Goal: Task Accomplishment & Management: Manage account settings

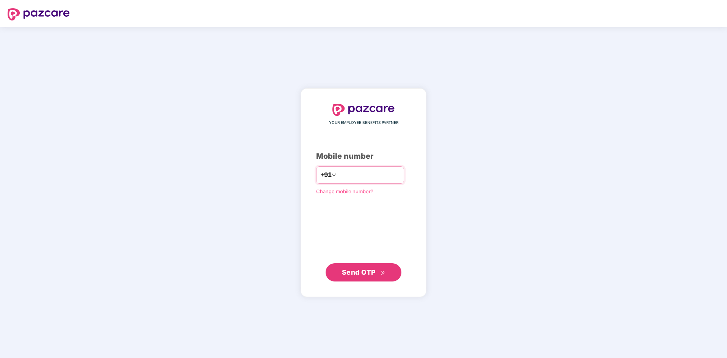
click at [366, 176] on input "number" at bounding box center [369, 175] width 62 height 12
type input "**********"
click at [372, 273] on span "Send OTP" at bounding box center [359, 272] width 34 height 8
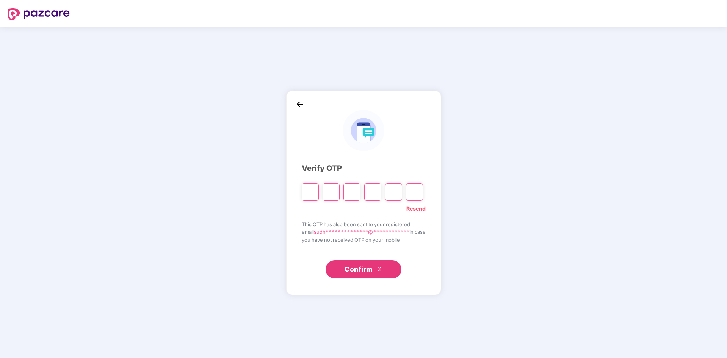
type input "*"
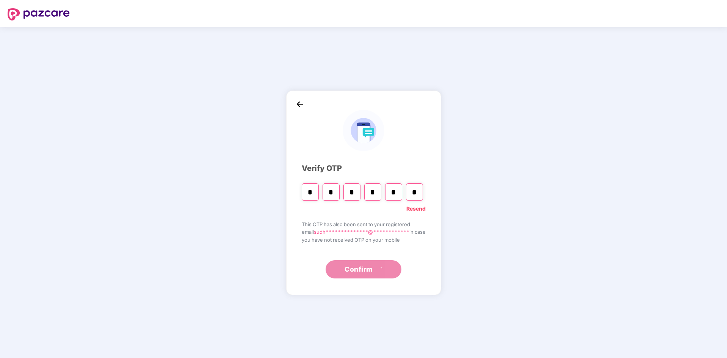
type input "*"
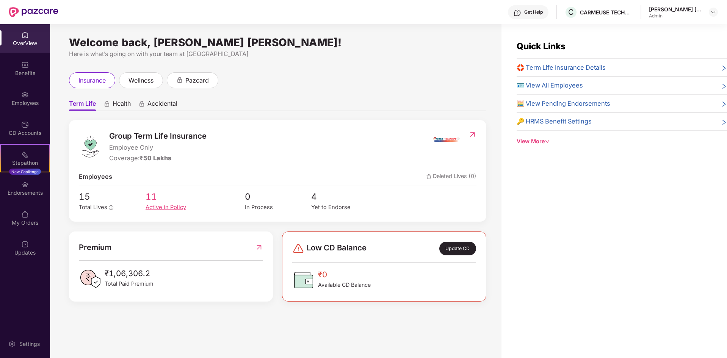
click at [171, 202] on span "11" at bounding box center [195, 197] width 99 height 14
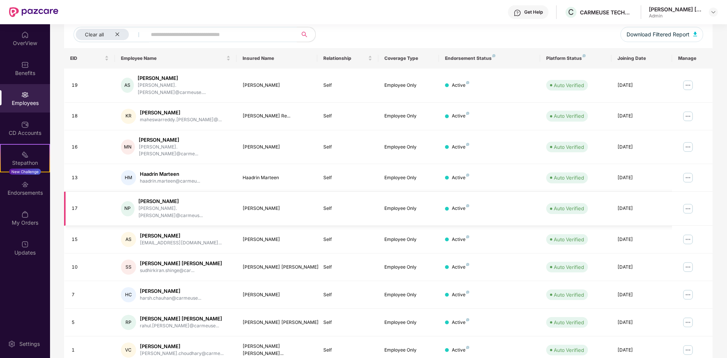
scroll to position [108, 0]
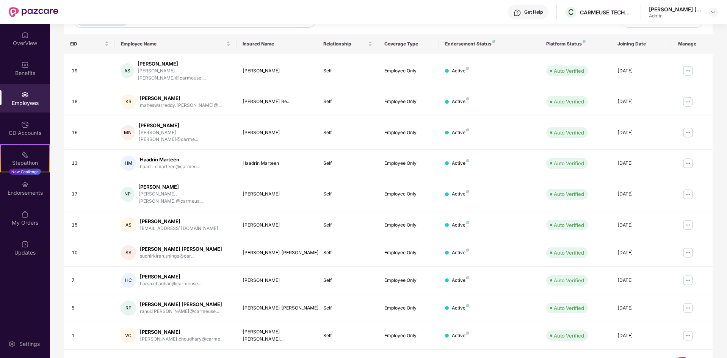
click at [694, 358] on link "2" at bounding box center [695, 363] width 12 height 11
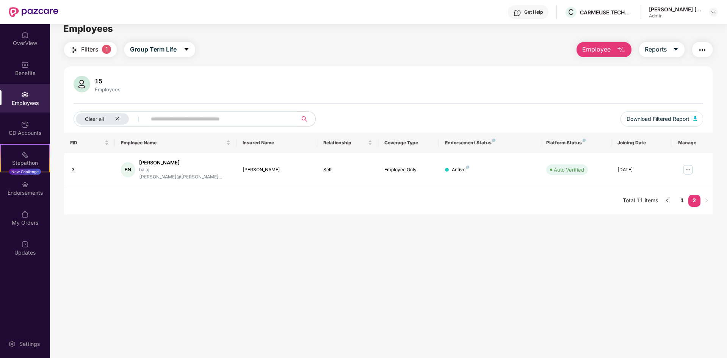
scroll to position [0, 0]
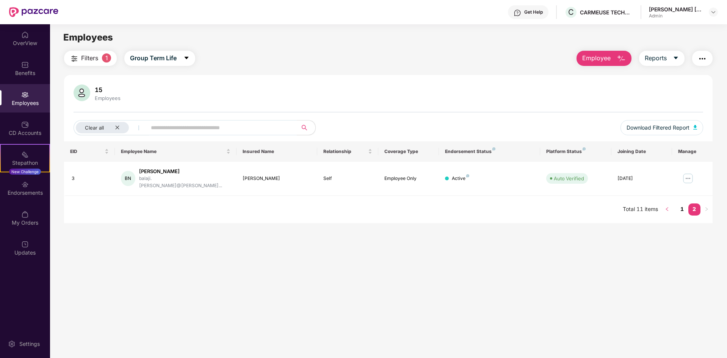
click at [668, 204] on button "button" at bounding box center [667, 210] width 12 height 12
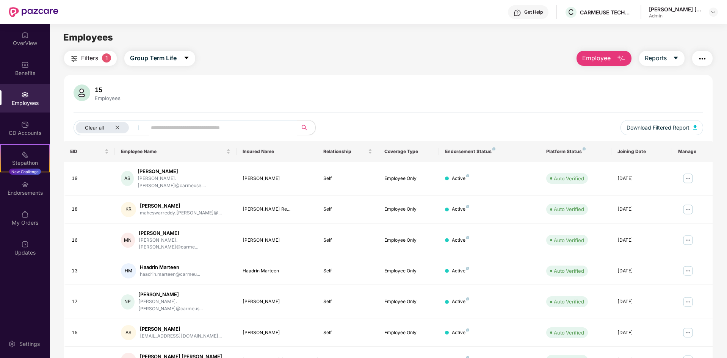
click at [32, 100] on div "Employees" at bounding box center [25, 103] width 50 height 8
click at [37, 99] on div "Employees" at bounding box center [25, 103] width 50 height 8
click at [39, 98] on div "Employees" at bounding box center [25, 98] width 50 height 28
click at [121, 129] on div "Clear all" at bounding box center [102, 127] width 53 height 11
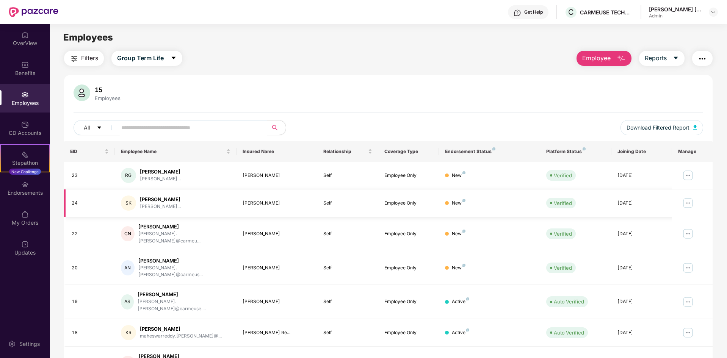
click at [686, 201] on img at bounding box center [688, 203] width 12 height 12
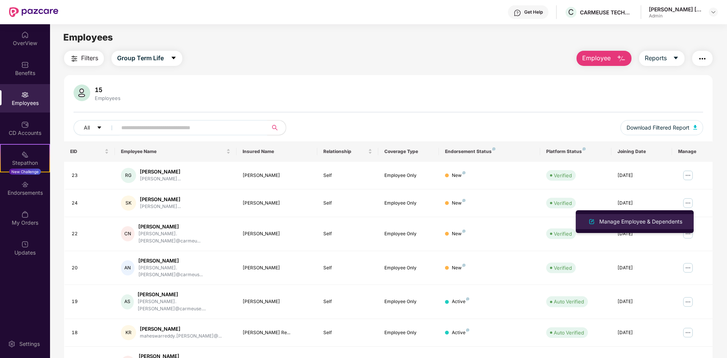
click at [644, 222] on div "Manage Employee & Dependents" at bounding box center [641, 222] width 86 height 8
